Goal: Navigation & Orientation: Find specific page/section

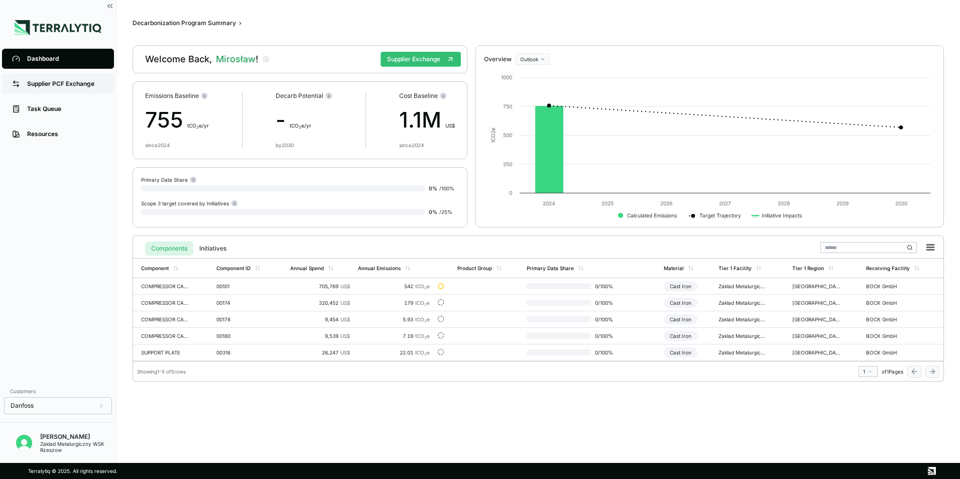
click at [65, 82] on div "Supplier PCF Exchange" at bounding box center [65, 84] width 77 height 8
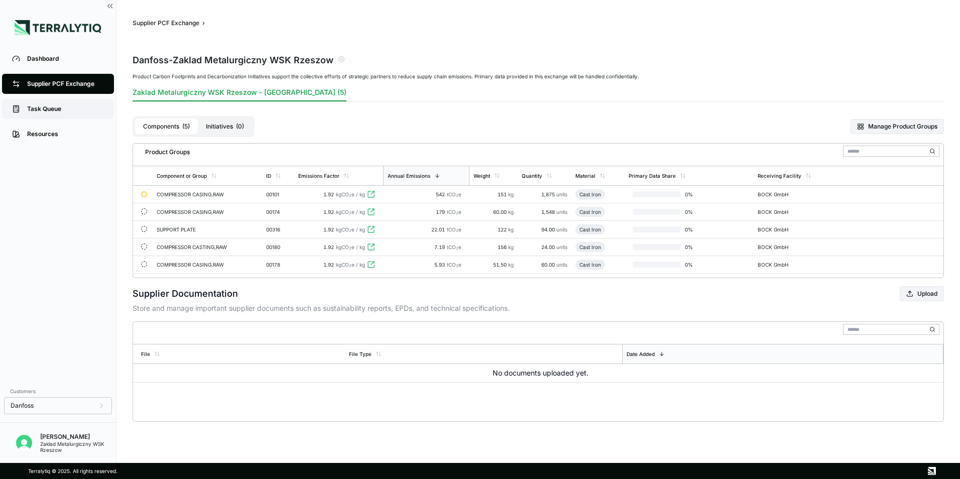
click at [70, 106] on div "Task Queue" at bounding box center [65, 109] width 77 height 8
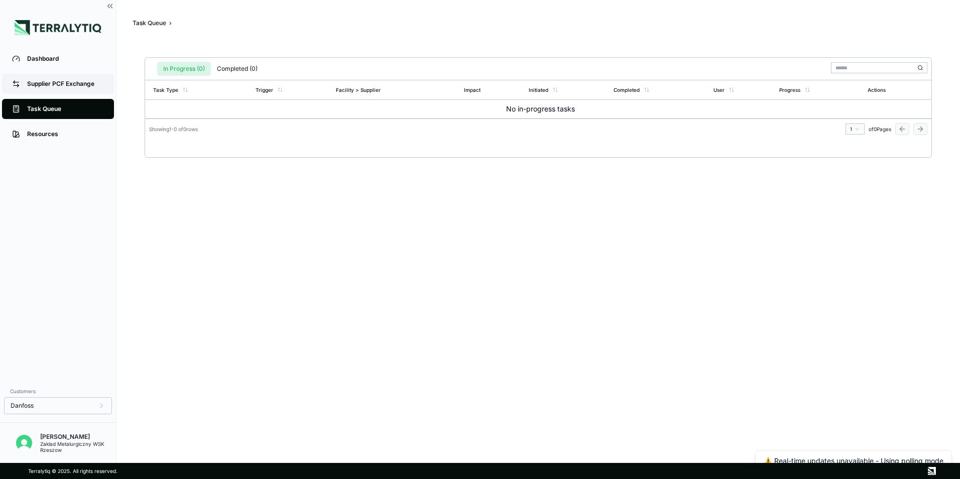
click at [82, 87] on div "Supplier PCF Exchange" at bounding box center [65, 84] width 77 height 8
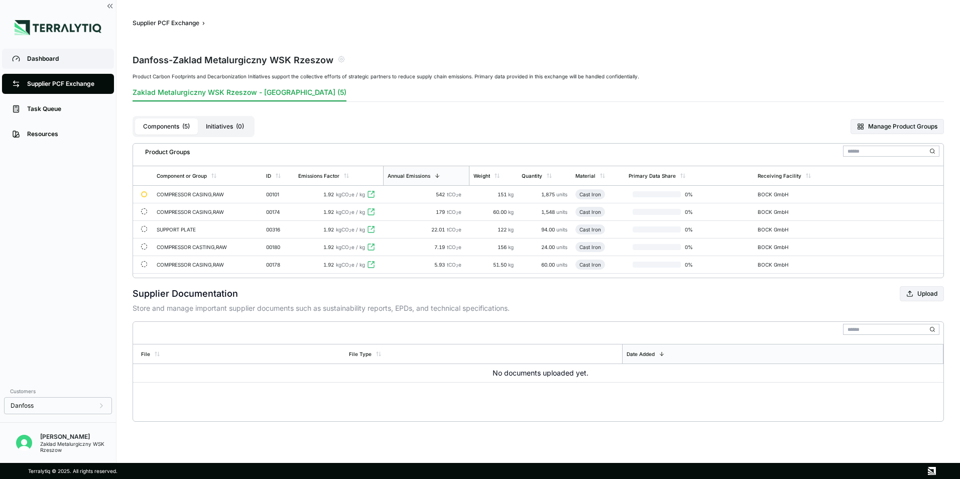
click at [69, 61] on div "Dashboard" at bounding box center [65, 59] width 77 height 8
